Goal: Task Accomplishment & Management: Manage account settings

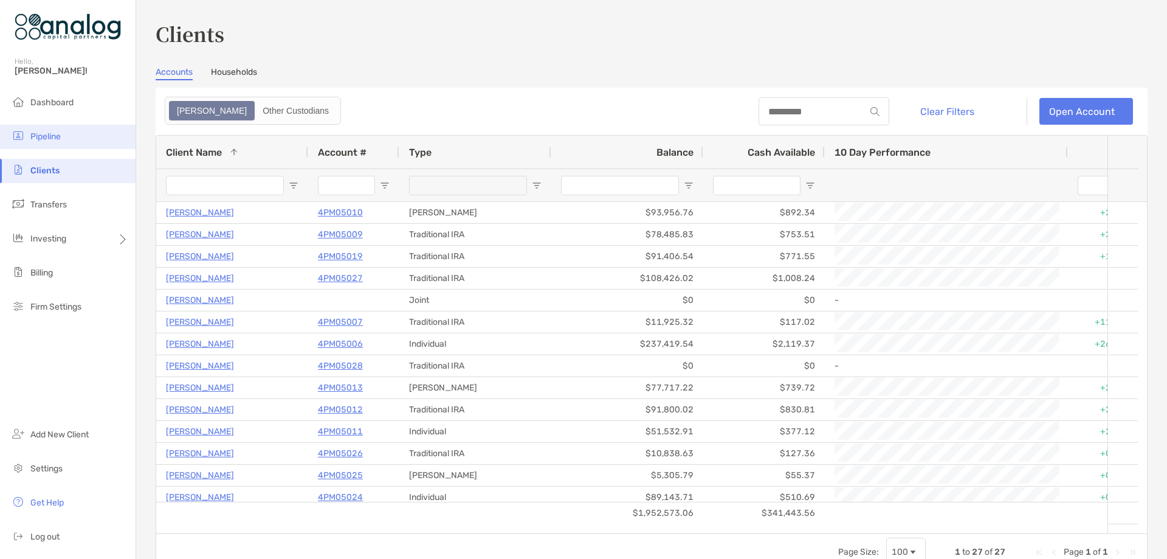
click at [44, 139] on span "Pipeline" at bounding box center [45, 136] width 30 height 10
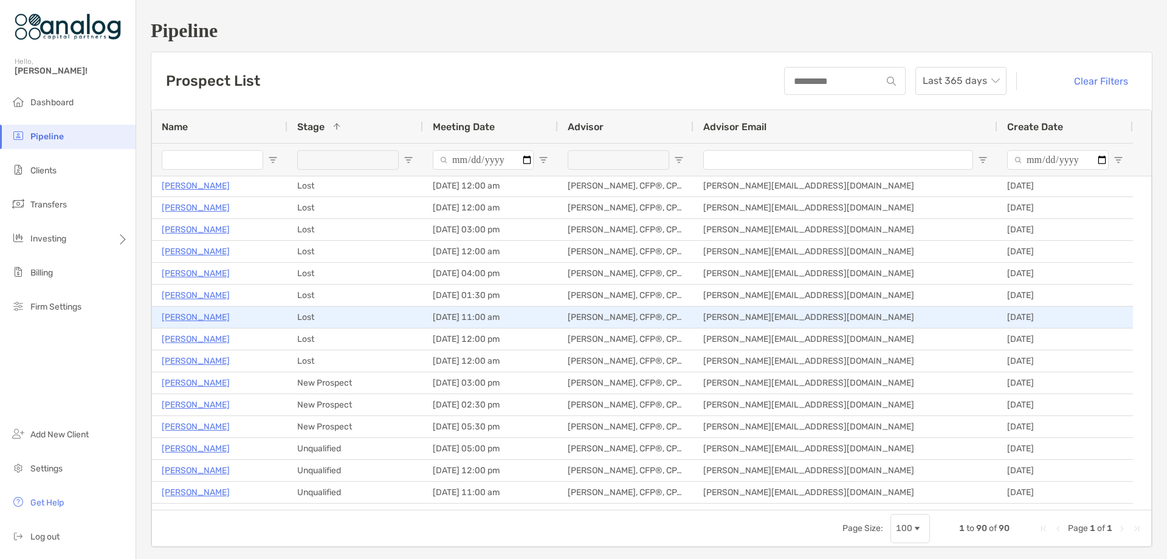
scroll to position [547, 0]
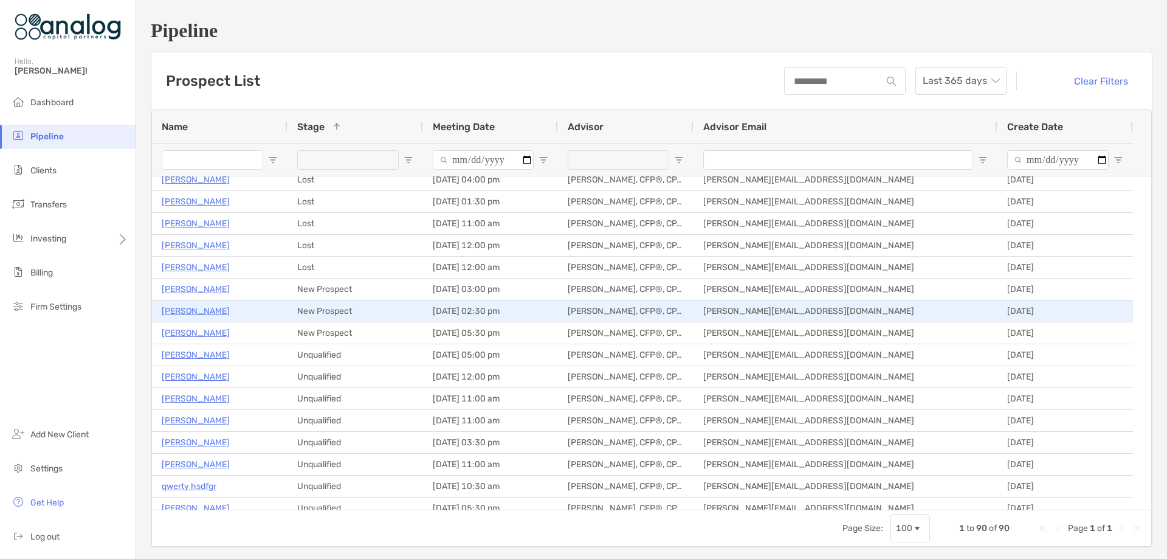
click at [208, 312] on p "[PERSON_NAME]" at bounding box center [196, 310] width 68 height 15
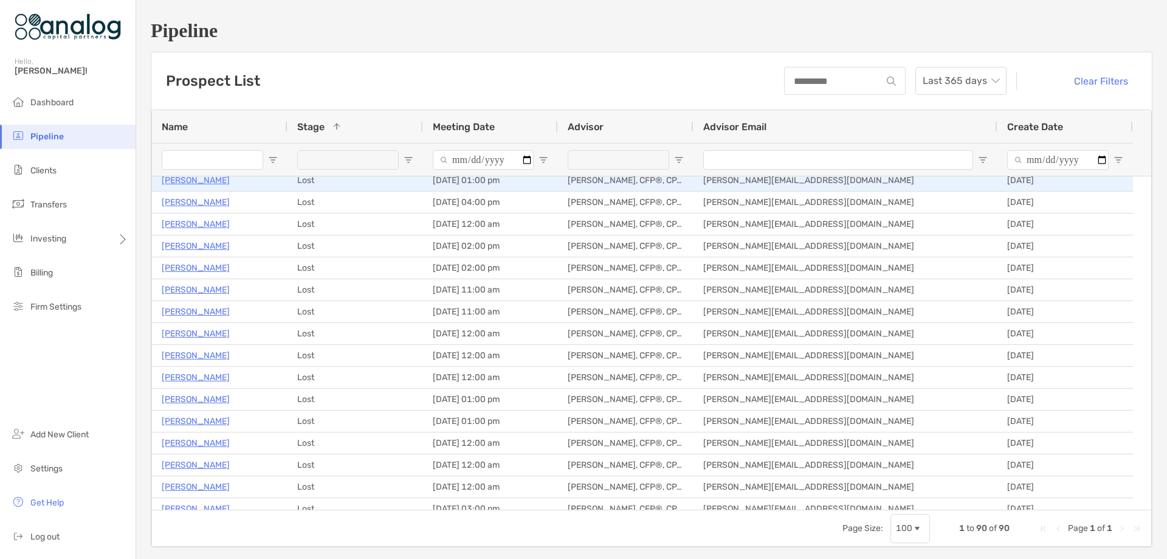
scroll to position [304, 0]
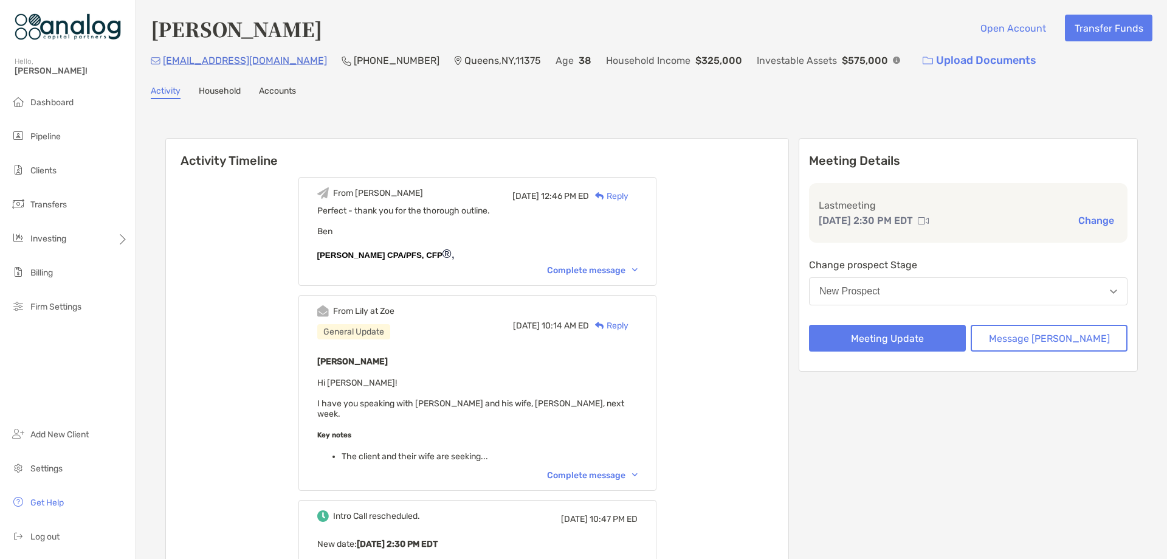
click at [1095, 299] on button "New Prospect" at bounding box center [968, 291] width 319 height 28
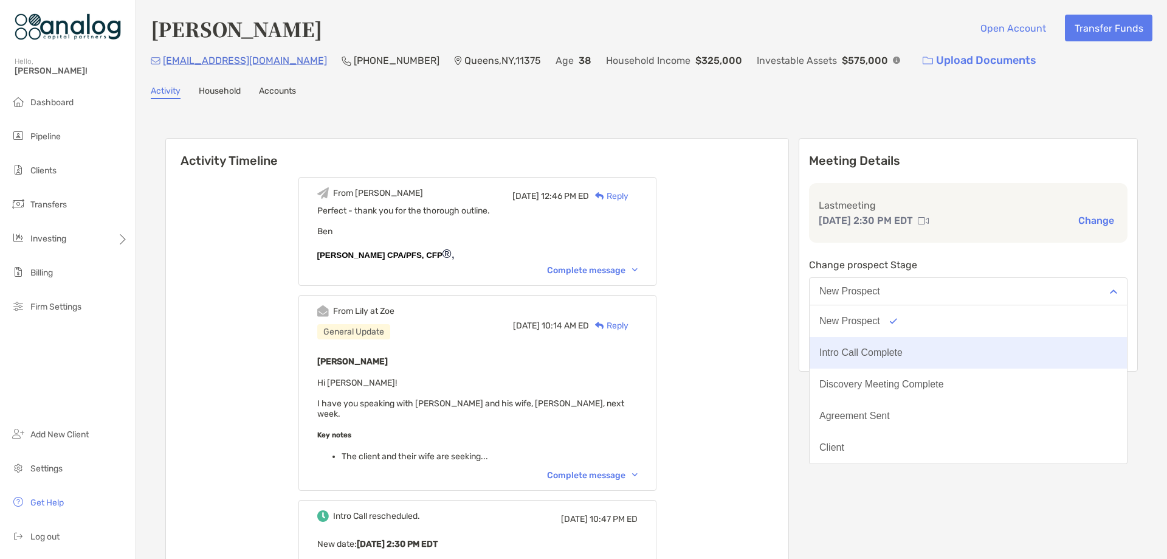
click at [1034, 344] on button "Intro Call Complete" at bounding box center [968, 353] width 317 height 32
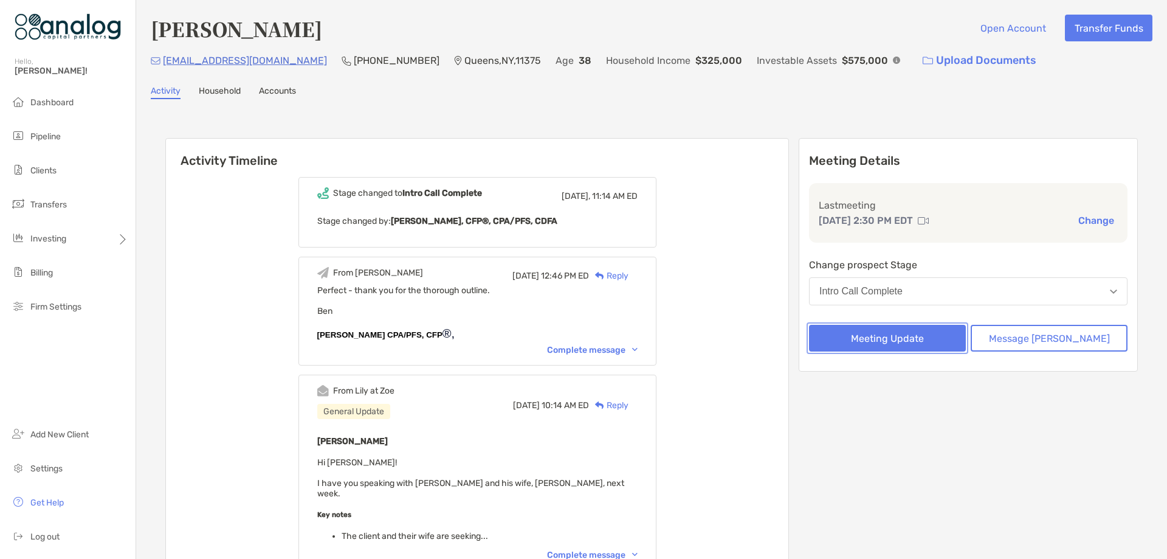
click at [913, 342] on button "Meeting Update" at bounding box center [887, 338] width 157 height 27
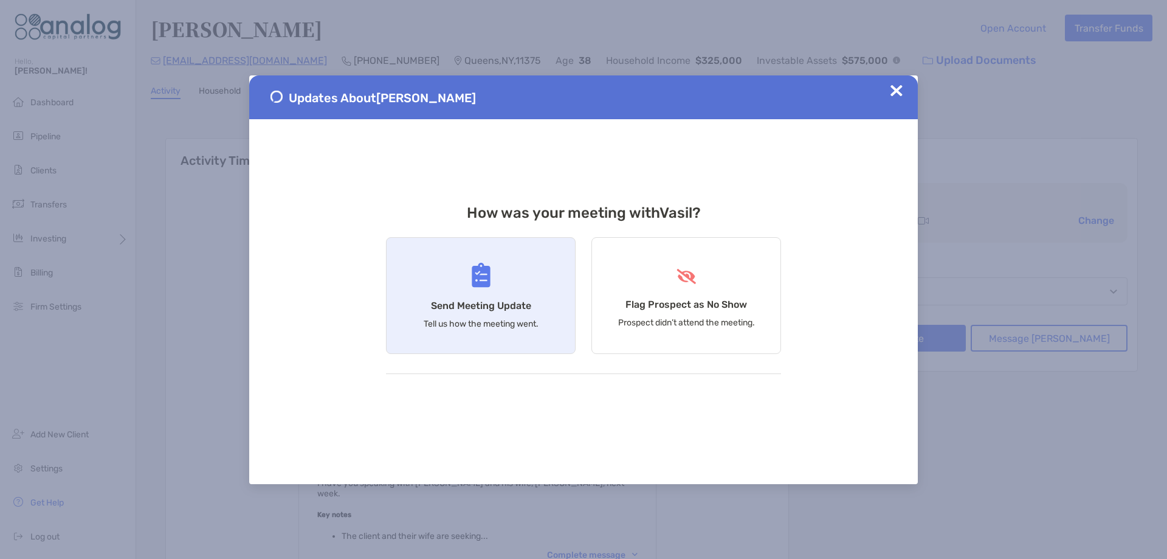
click at [454, 272] on div "Send Meeting Update Tell us how the meeting went." at bounding box center [481, 295] width 190 height 117
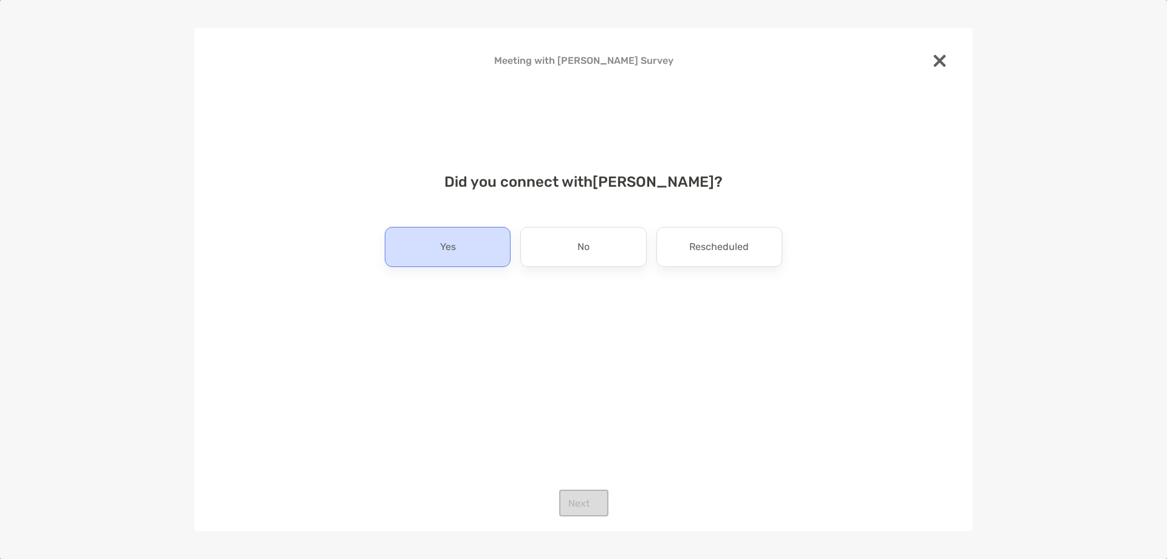
click at [459, 258] on div "Yes" at bounding box center [448, 247] width 126 height 40
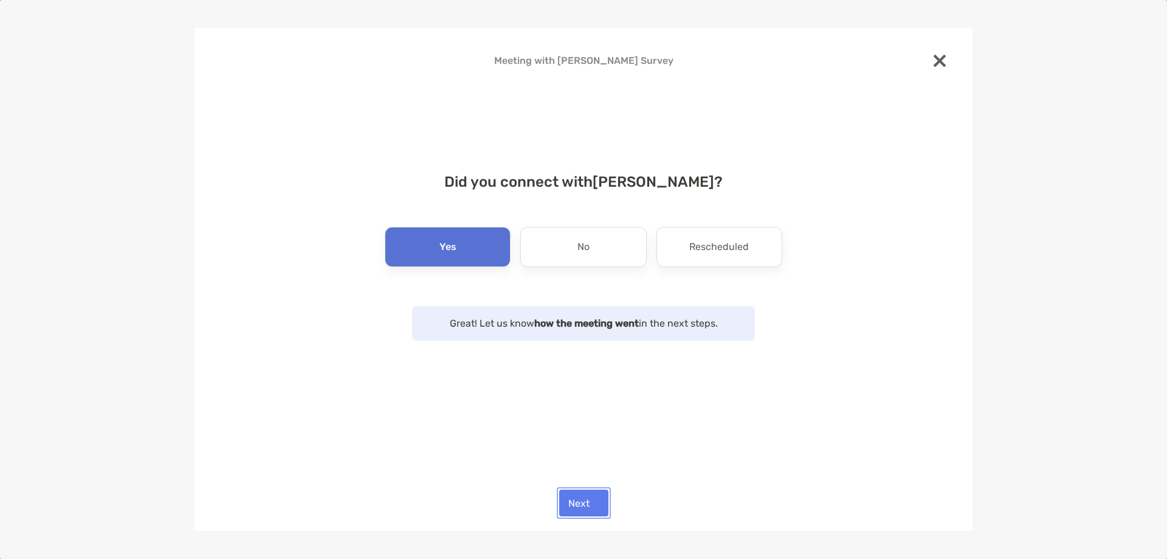
click at [573, 506] on button "Next" at bounding box center [583, 502] width 49 height 27
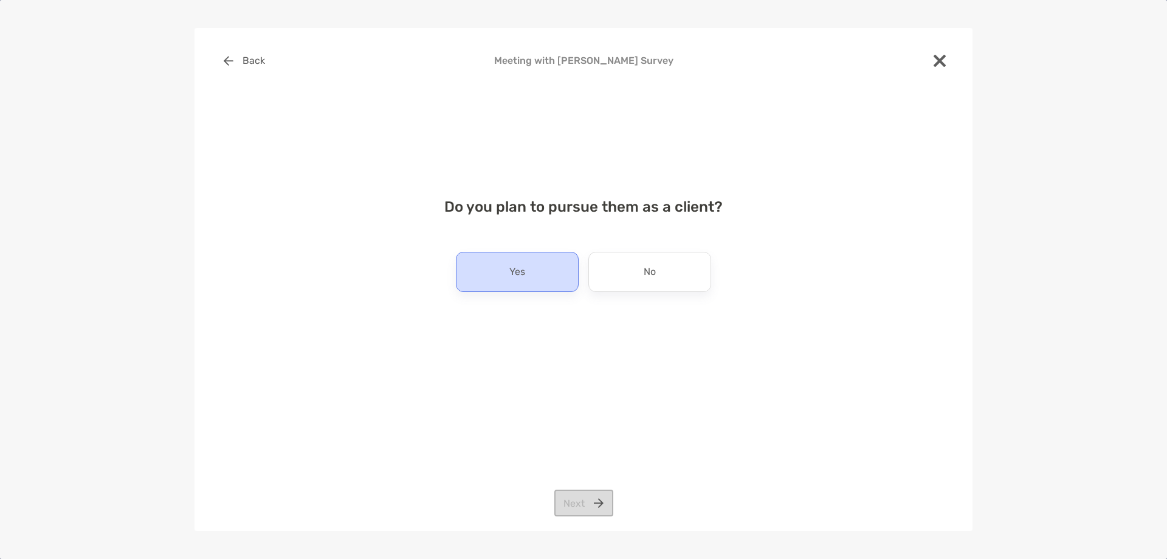
click at [523, 280] on p "Yes" at bounding box center [518, 271] width 16 height 19
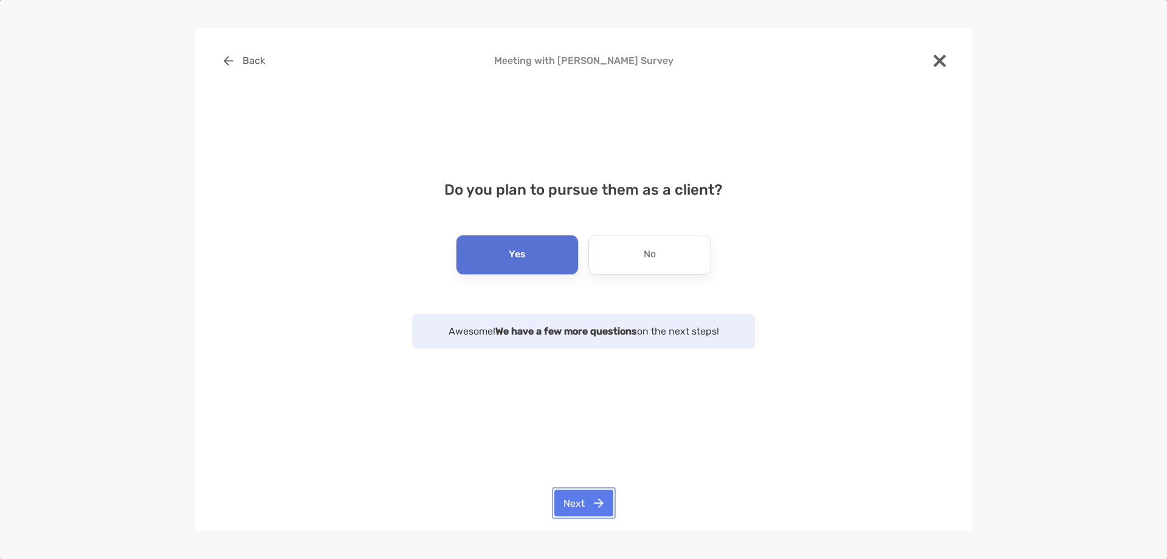
click at [578, 494] on button "Next" at bounding box center [583, 502] width 59 height 27
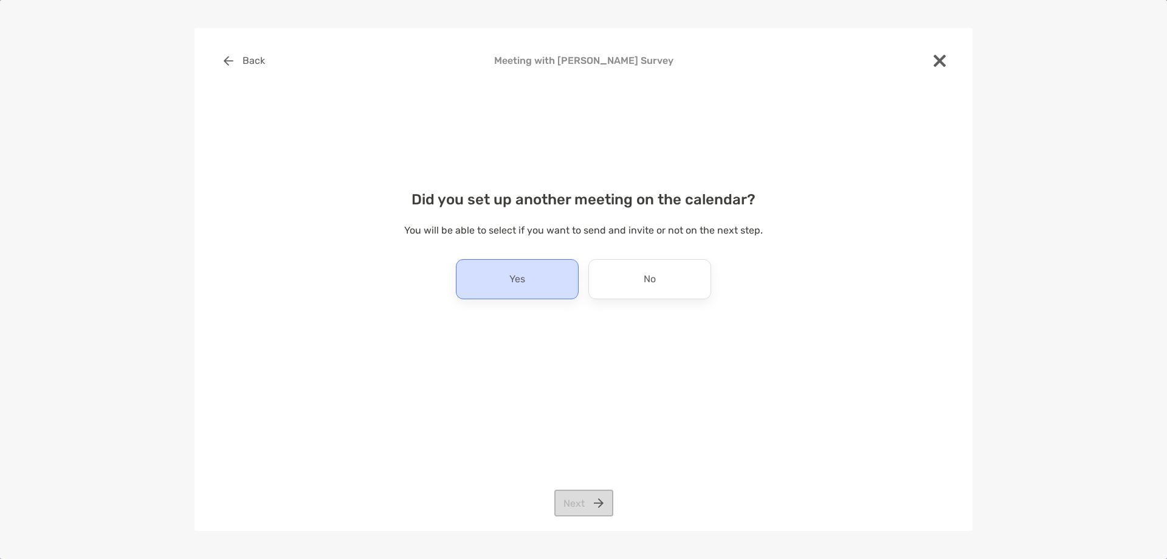
click at [547, 279] on div "Yes" at bounding box center [517, 279] width 123 height 40
click at [572, 494] on button "Next" at bounding box center [583, 502] width 59 height 27
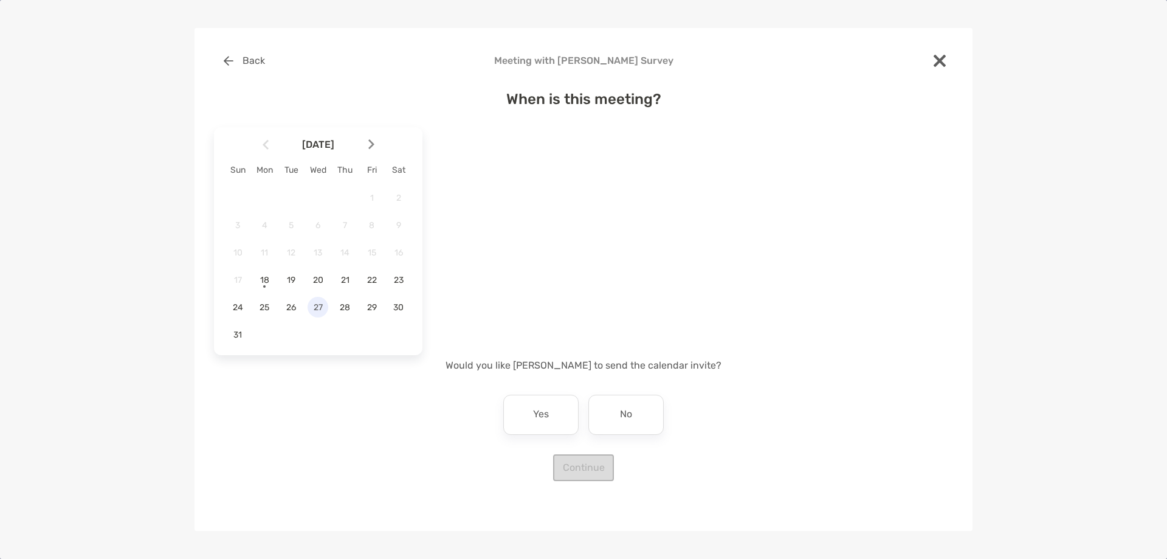
click at [320, 310] on span "27" at bounding box center [318, 307] width 21 height 10
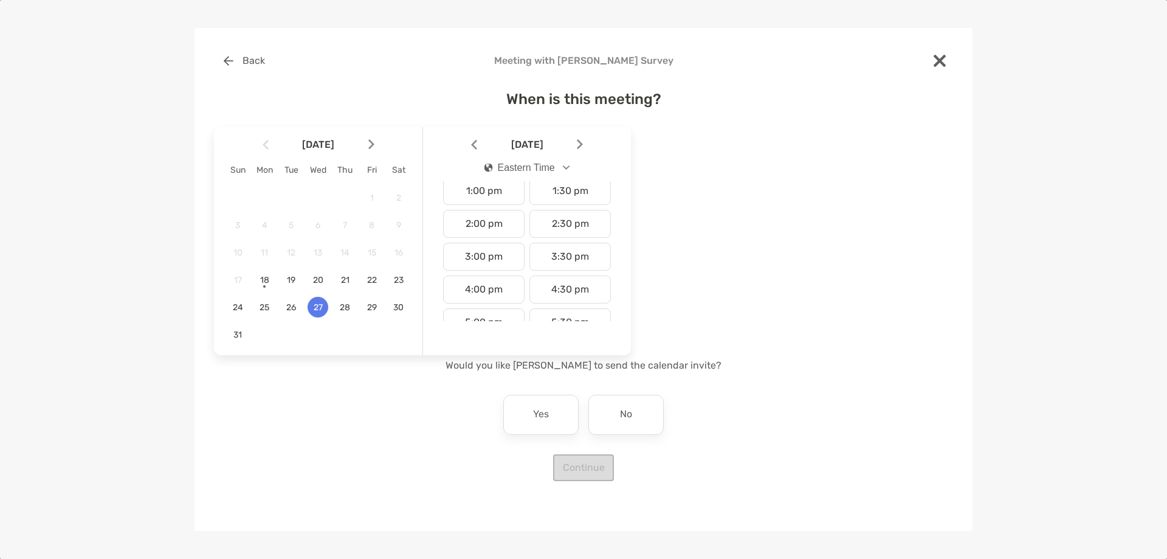
scroll to position [471, 0]
click at [499, 251] on div "4:00 pm" at bounding box center [483, 250] width 81 height 28
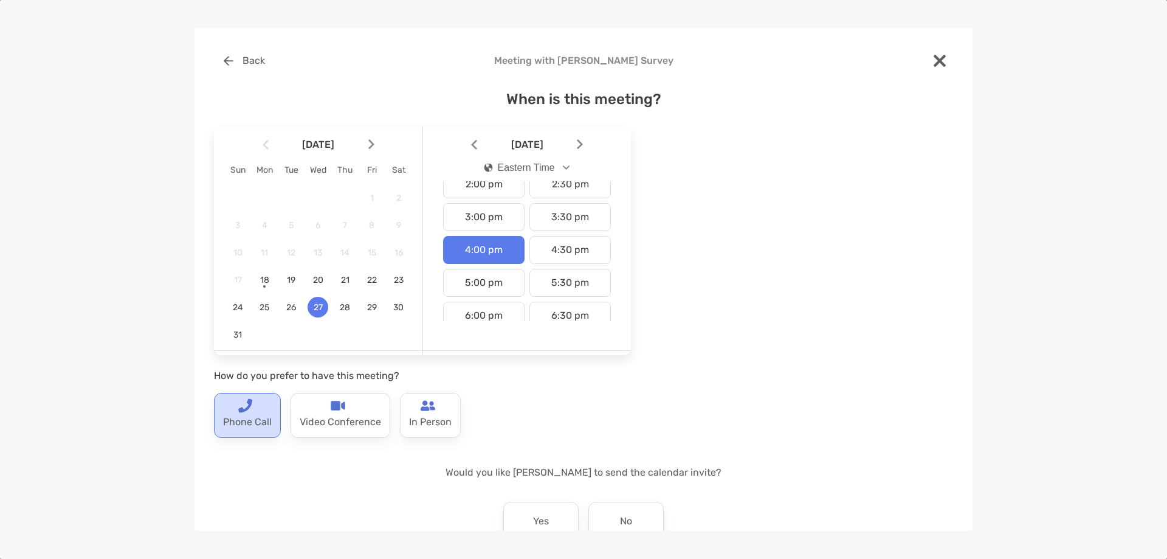
click at [268, 416] on p "Phone Call" at bounding box center [247, 422] width 49 height 19
click at [648, 523] on div "No" at bounding box center [626, 522] width 75 height 40
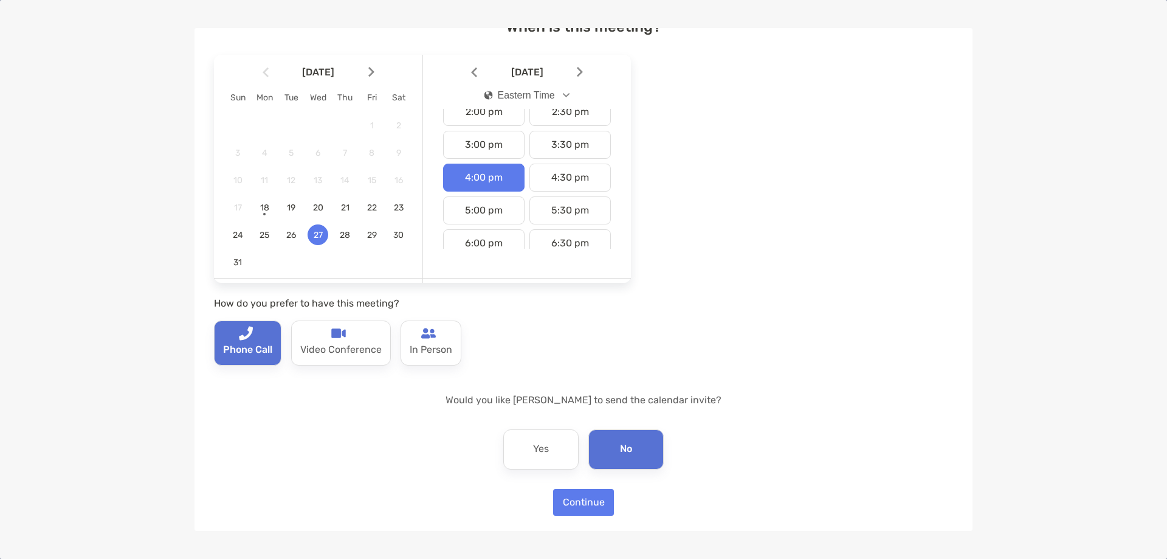
scroll to position [77, 0]
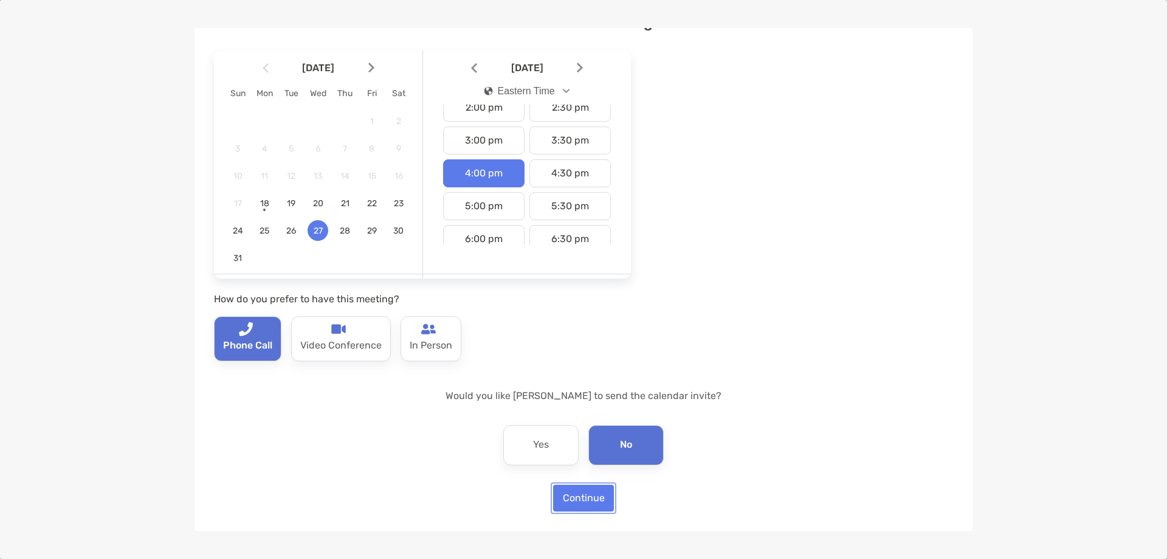
click at [603, 492] on button "Continue" at bounding box center [583, 498] width 61 height 27
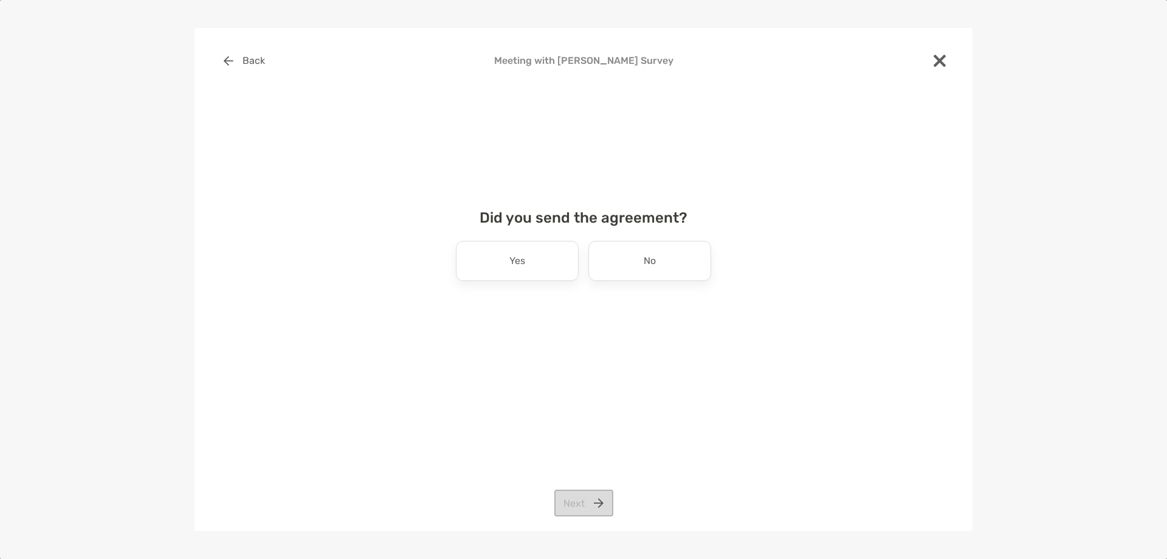
scroll to position [0, 0]
click at [633, 272] on div "No" at bounding box center [650, 261] width 123 height 40
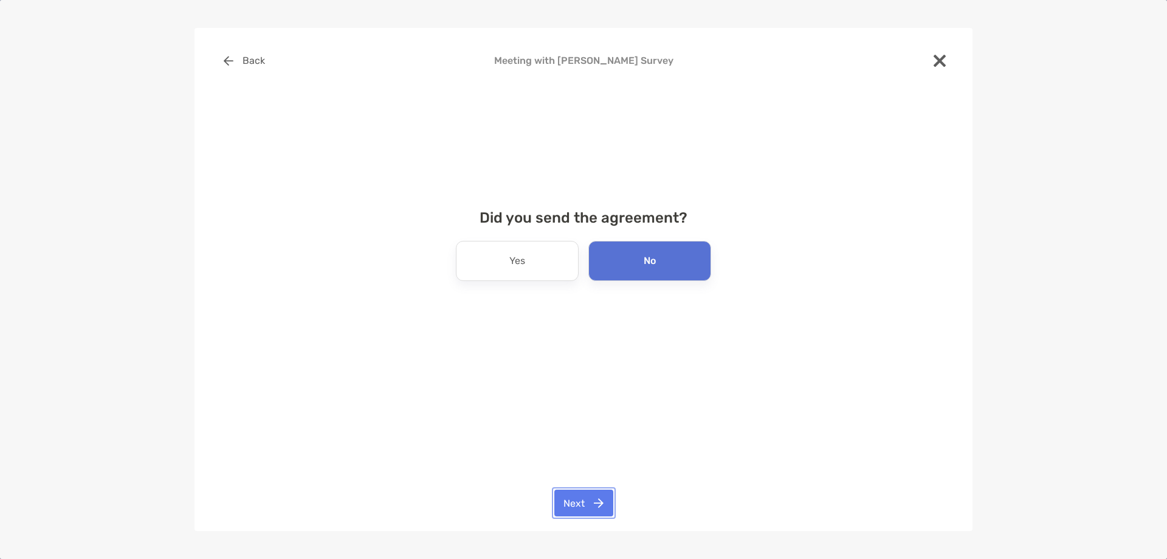
click at [596, 496] on button "Next" at bounding box center [583, 502] width 59 height 27
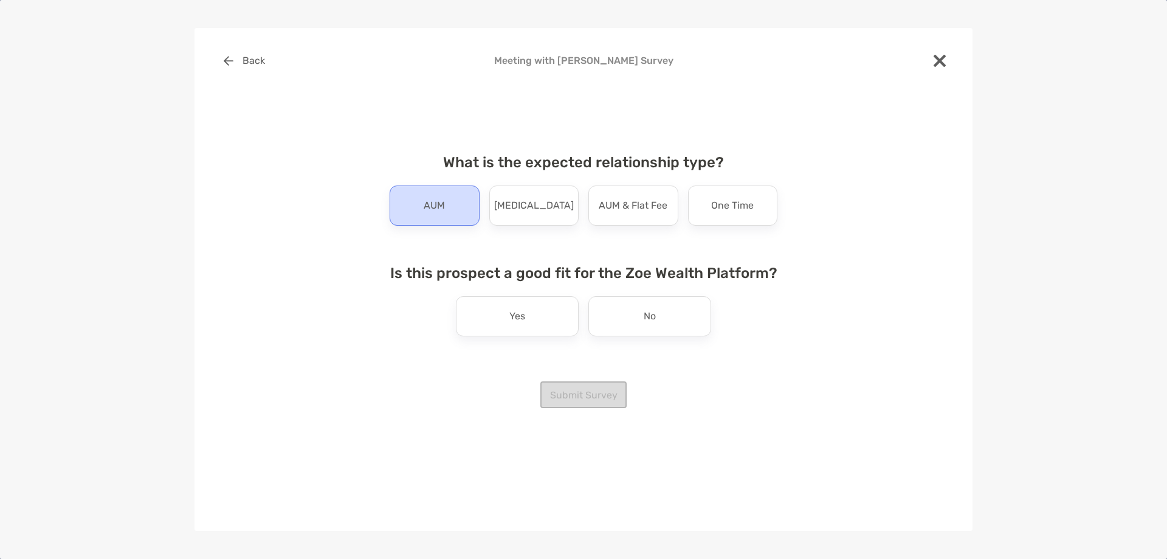
click at [441, 218] on div "AUM" at bounding box center [435, 205] width 90 height 40
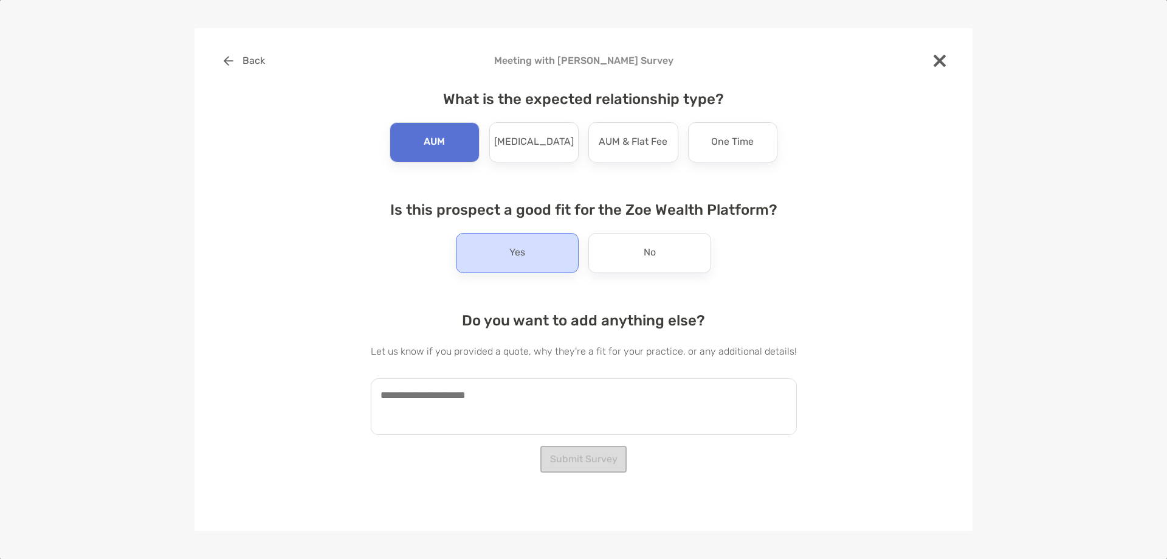
click at [502, 254] on div "Yes" at bounding box center [517, 253] width 123 height 40
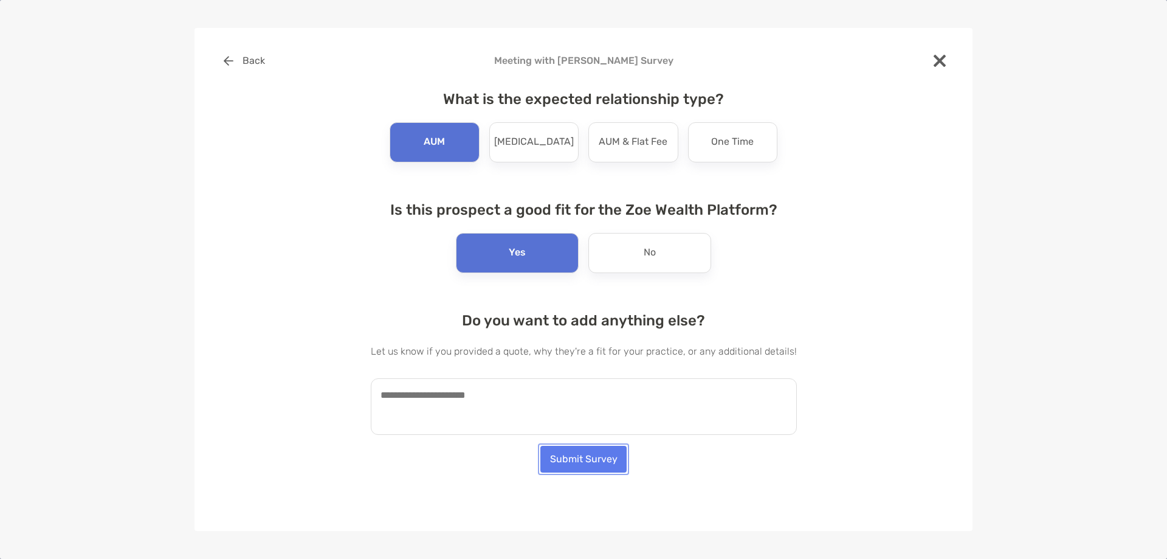
click at [560, 460] on button "Submit Survey" at bounding box center [584, 459] width 86 height 27
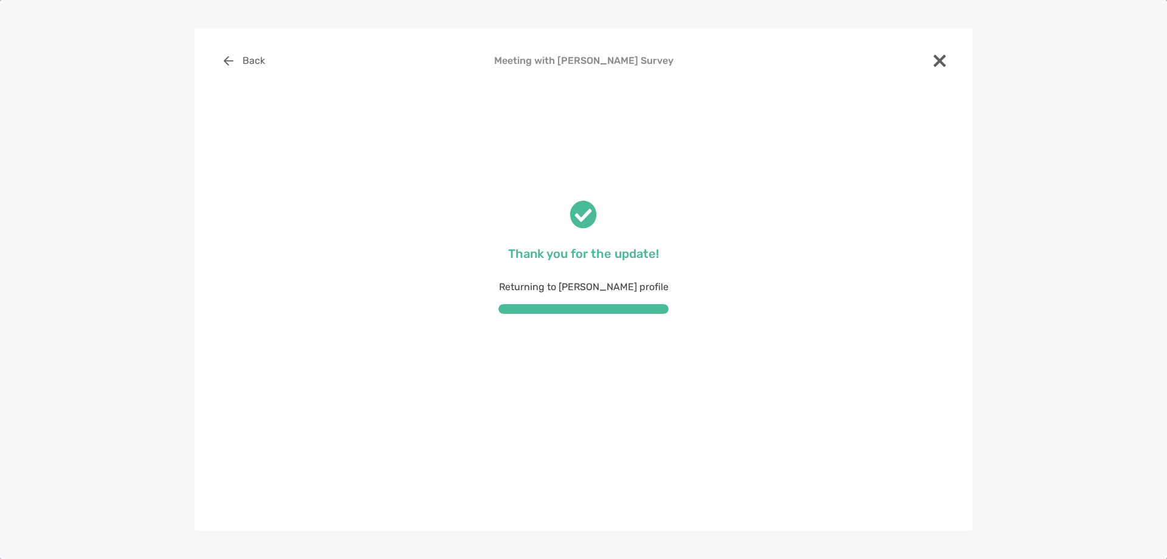
click at [939, 63] on img at bounding box center [940, 61] width 12 height 12
